Goal: Task Accomplishment & Management: Use online tool/utility

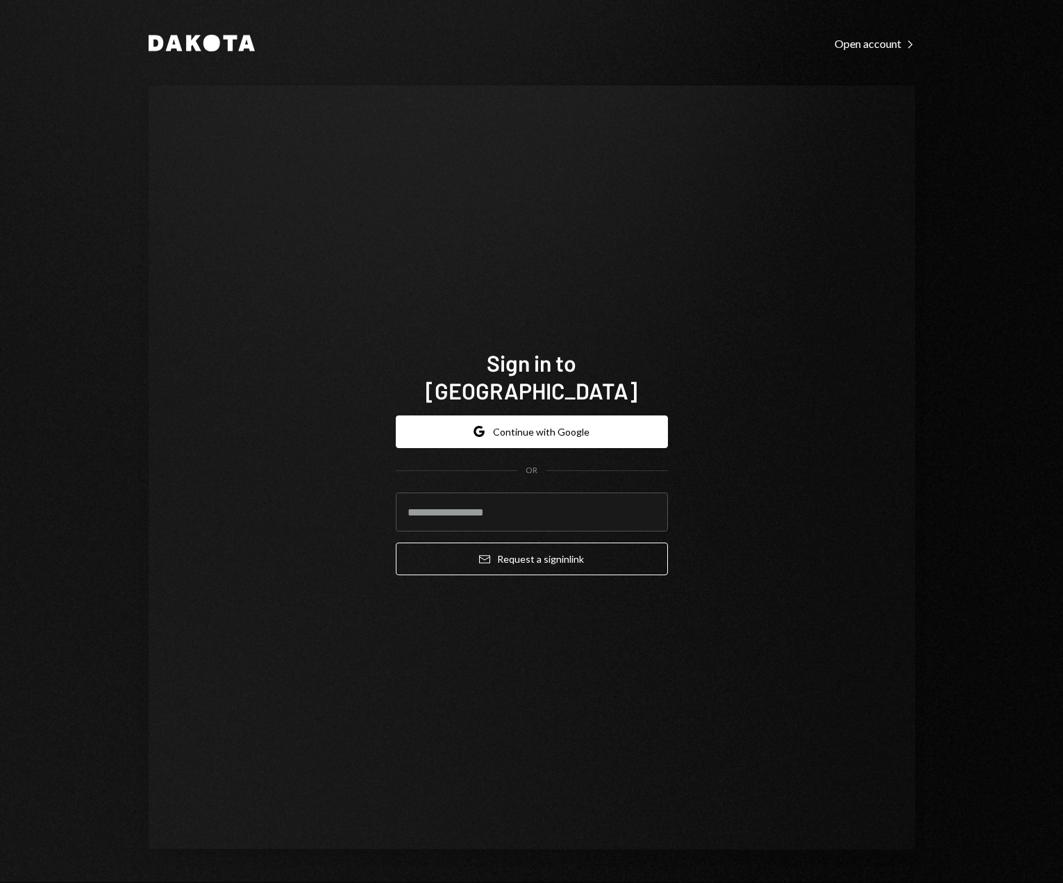
click at [535, 443] on form "Google Continue with Google OR Email Request a sign in link" at bounding box center [532, 495] width 272 height 160
click at [541, 430] on button "Google Continue with Google" at bounding box center [532, 431] width 272 height 33
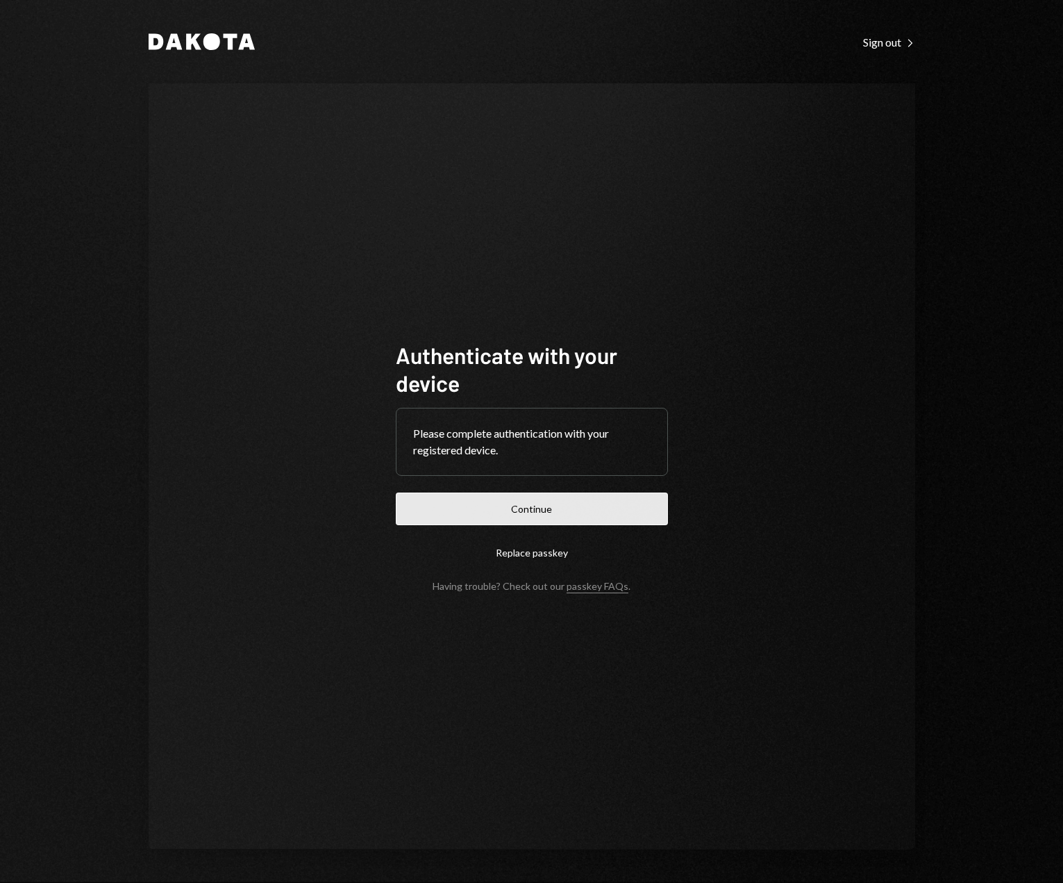
click at [534, 502] on button "Continue" at bounding box center [532, 508] width 272 height 33
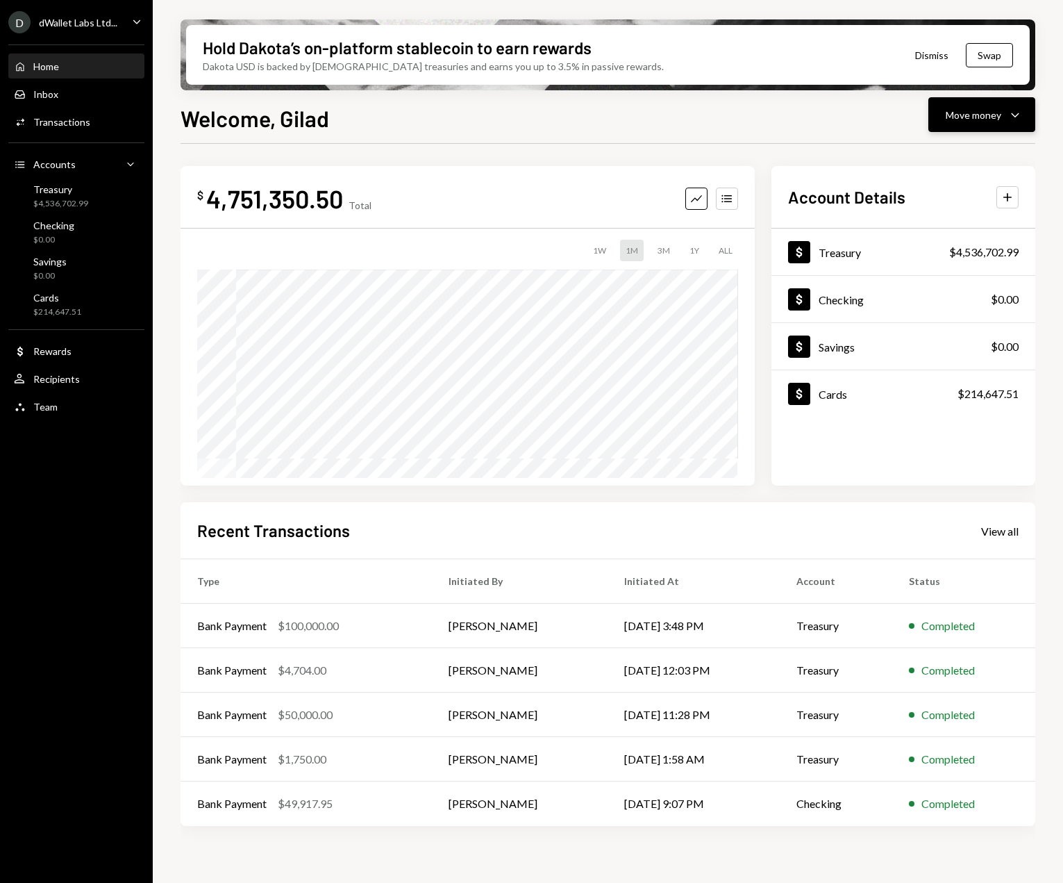
click at [1027, 118] on button "Move money Caret Down" at bounding box center [982, 114] width 107 height 35
click at [958, 160] on div "Send" at bounding box center [970, 156] width 101 height 15
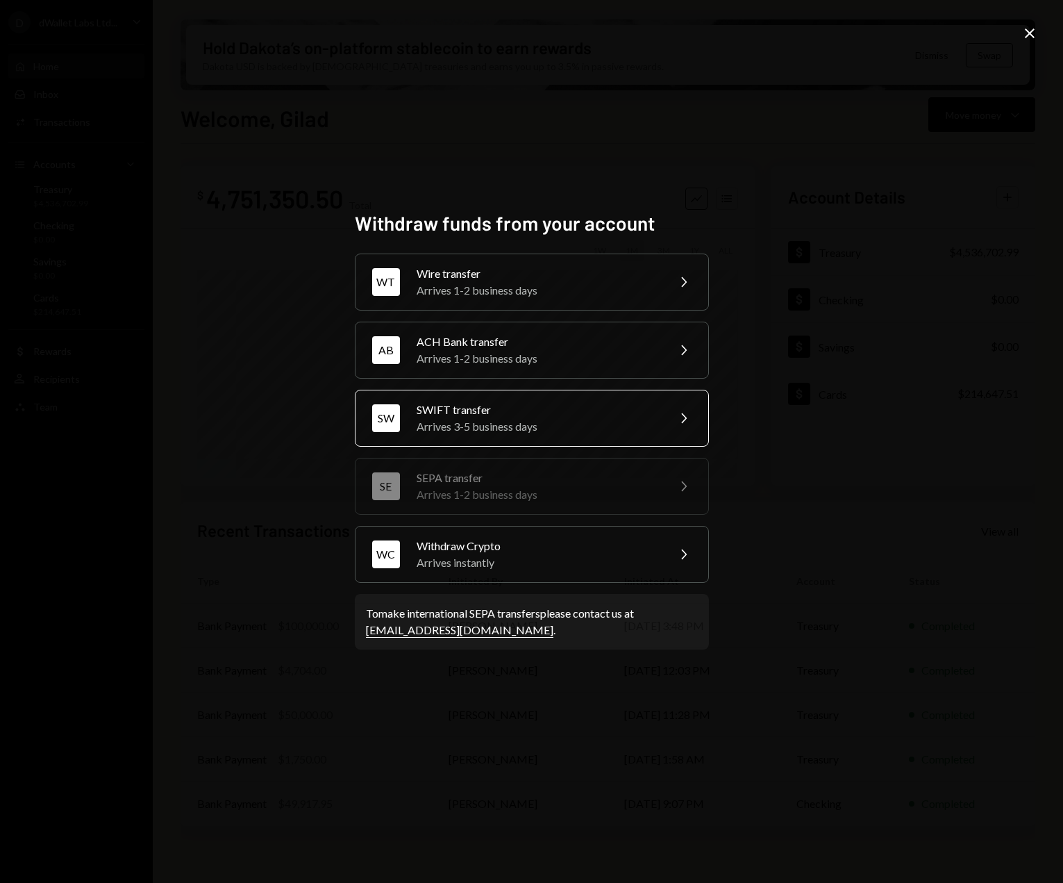
click at [567, 412] on div "SWIFT transfer" at bounding box center [538, 409] width 242 height 17
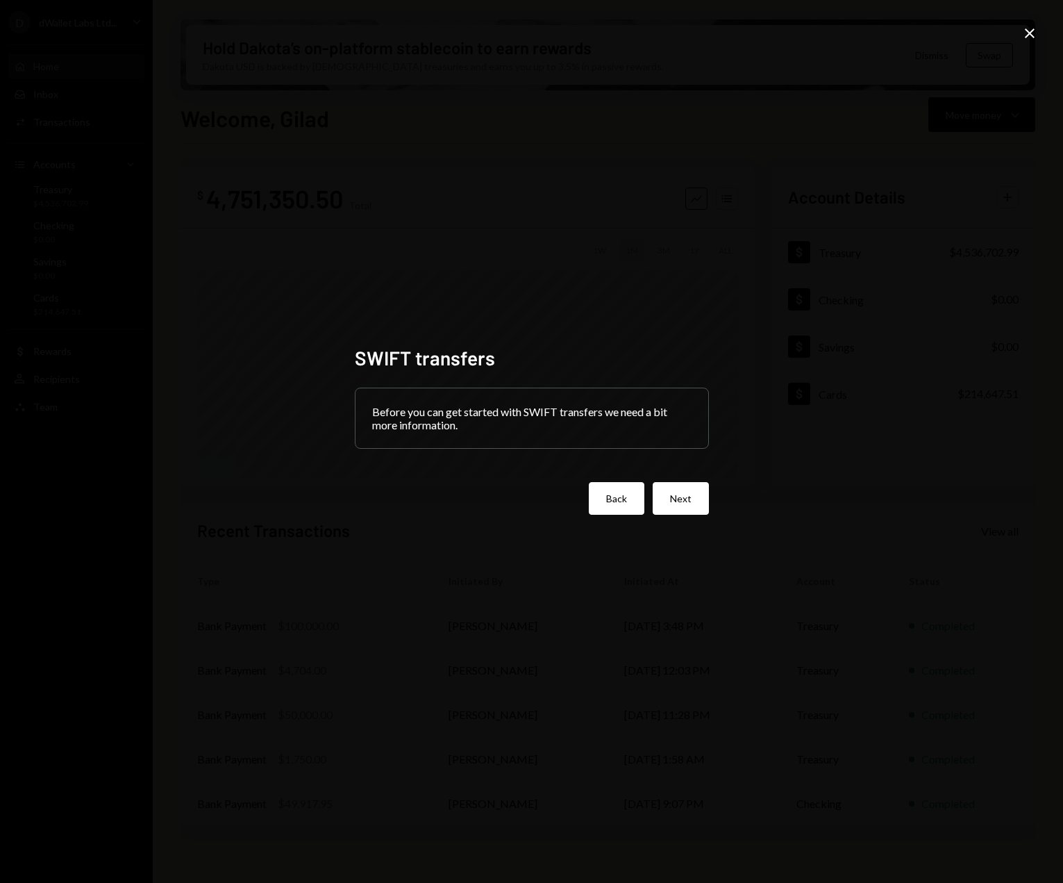
click at [629, 505] on button "Back" at bounding box center [617, 498] width 56 height 33
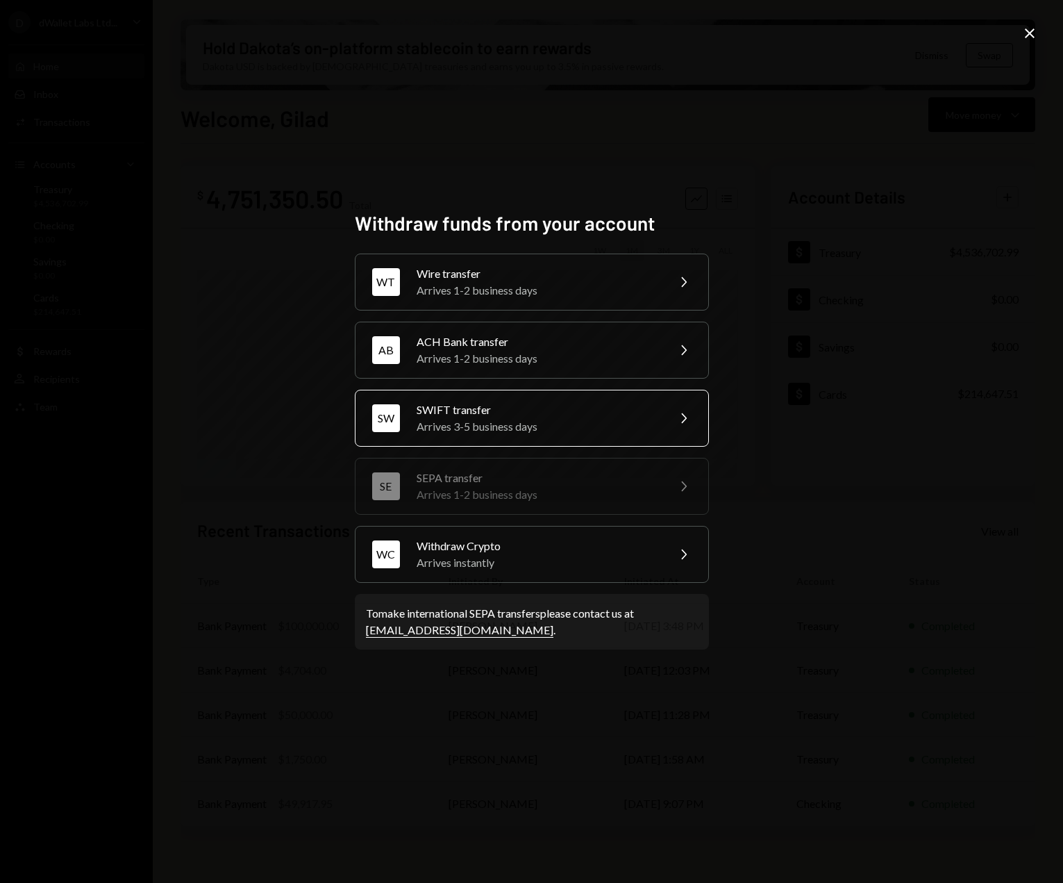
click at [619, 410] on div "SWIFT transfer" at bounding box center [538, 409] width 242 height 17
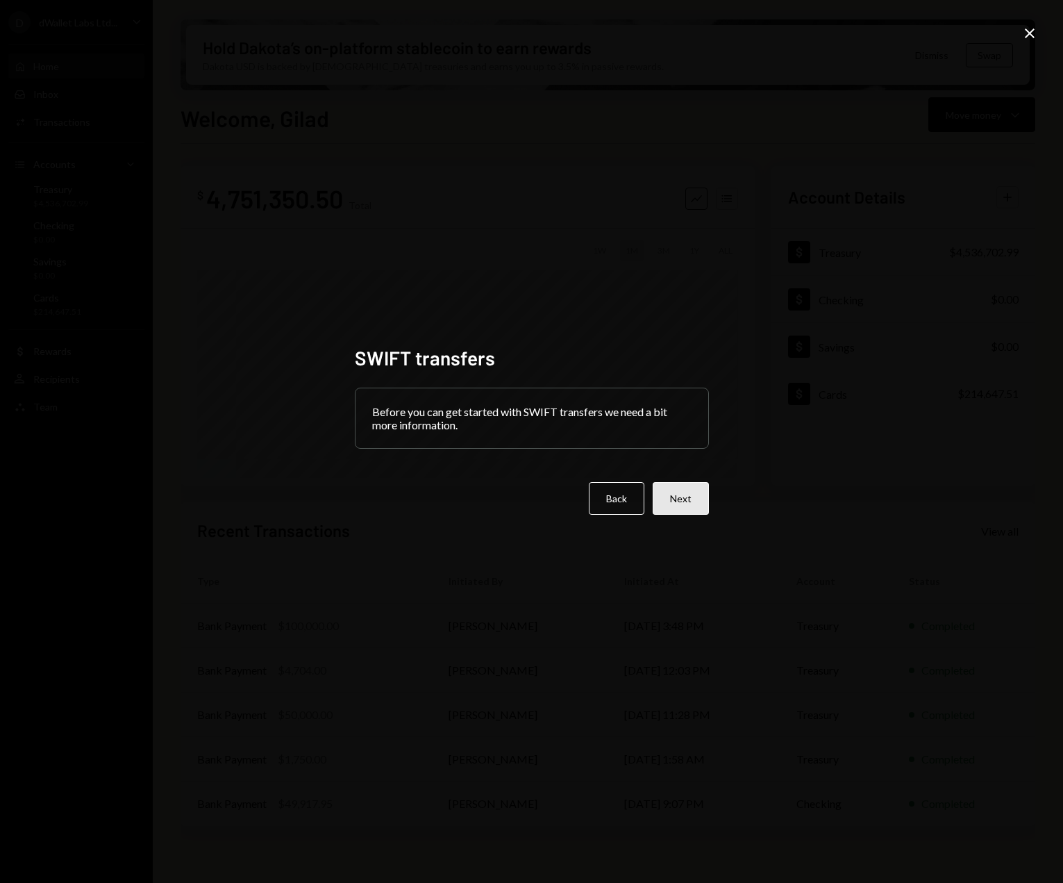
click at [706, 500] on button "Next" at bounding box center [681, 498] width 56 height 33
